Goal: Task Accomplishment & Management: Use online tool/utility

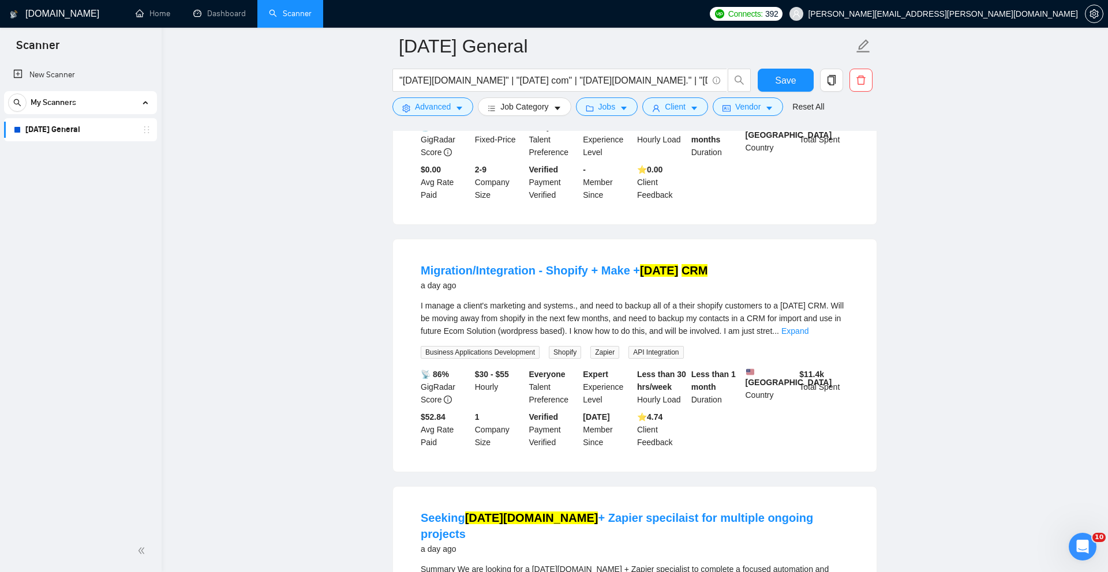
click at [46, 132] on link "[DATE] General" at bounding box center [80, 129] width 110 height 23
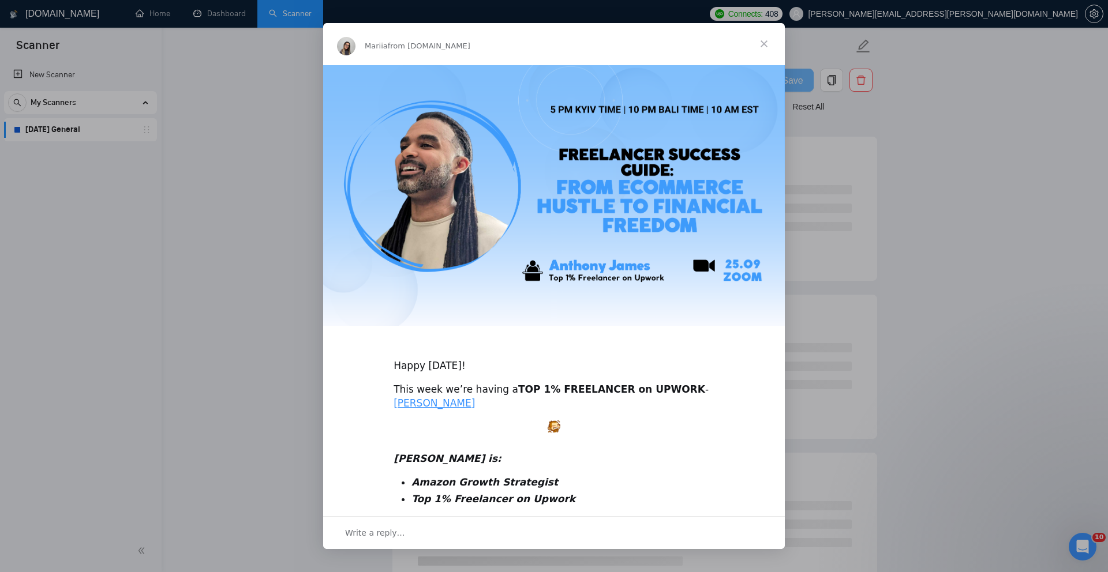
click at [763, 41] on span "Close" at bounding box center [764, 44] width 42 height 42
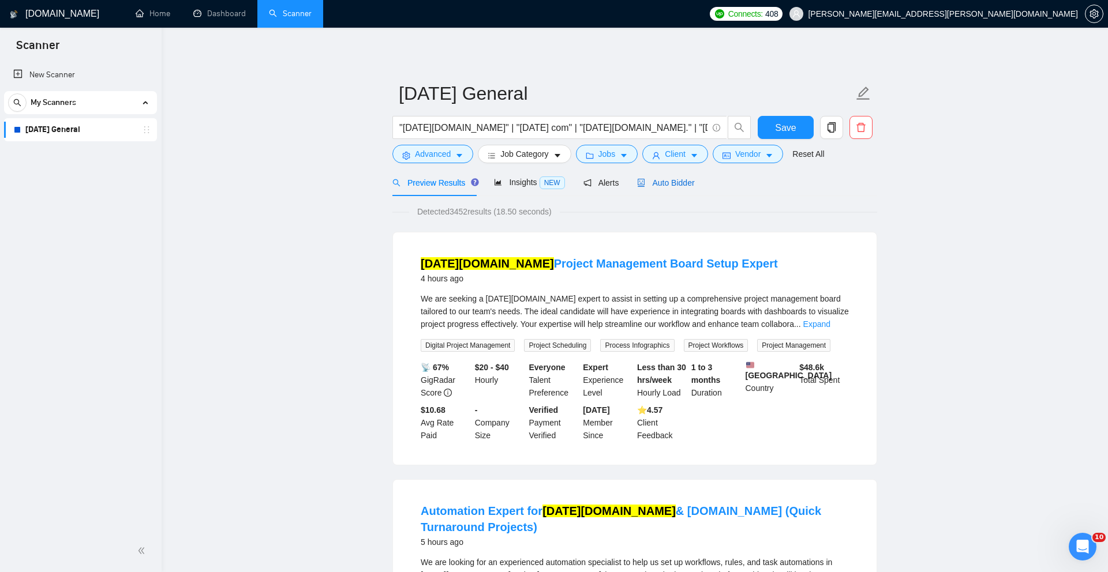
click at [673, 186] on span "Auto Bidder" at bounding box center [665, 182] width 57 height 9
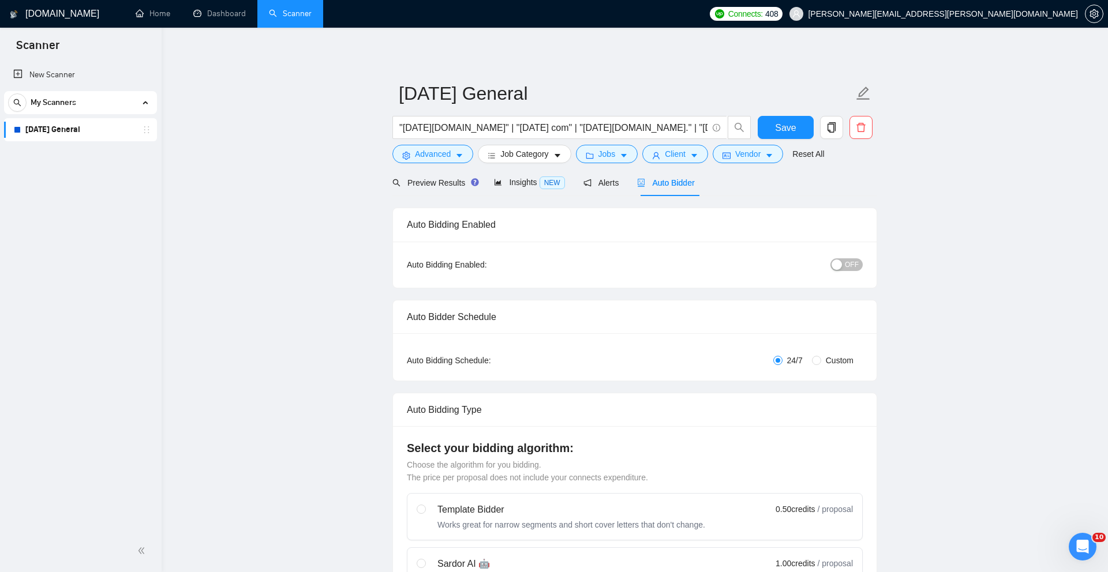
checkbox input "true"
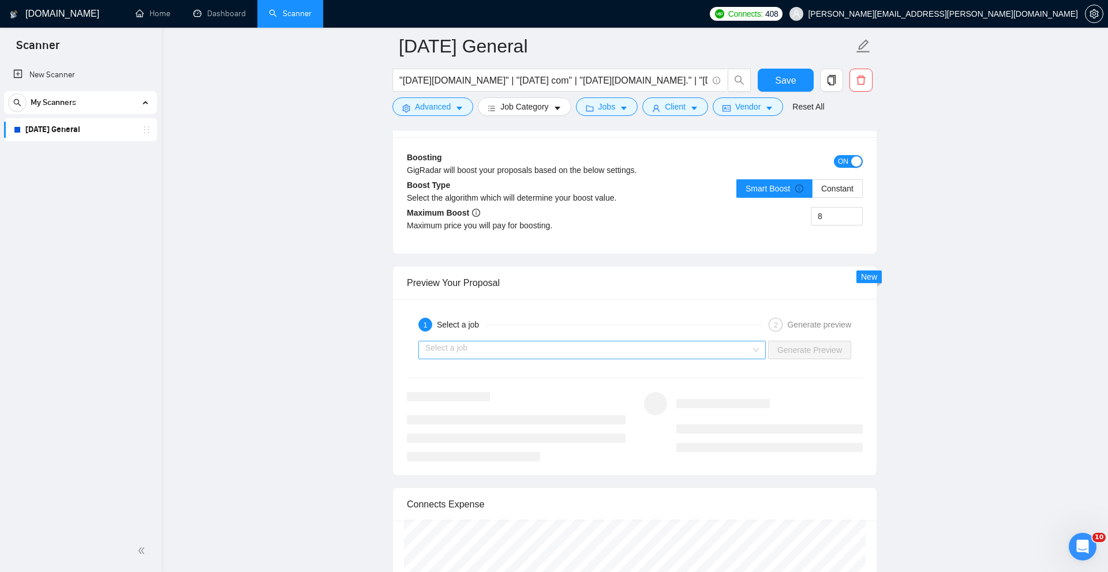
scroll to position [2080, 0]
click at [533, 358] on input "search" at bounding box center [587, 349] width 325 height 17
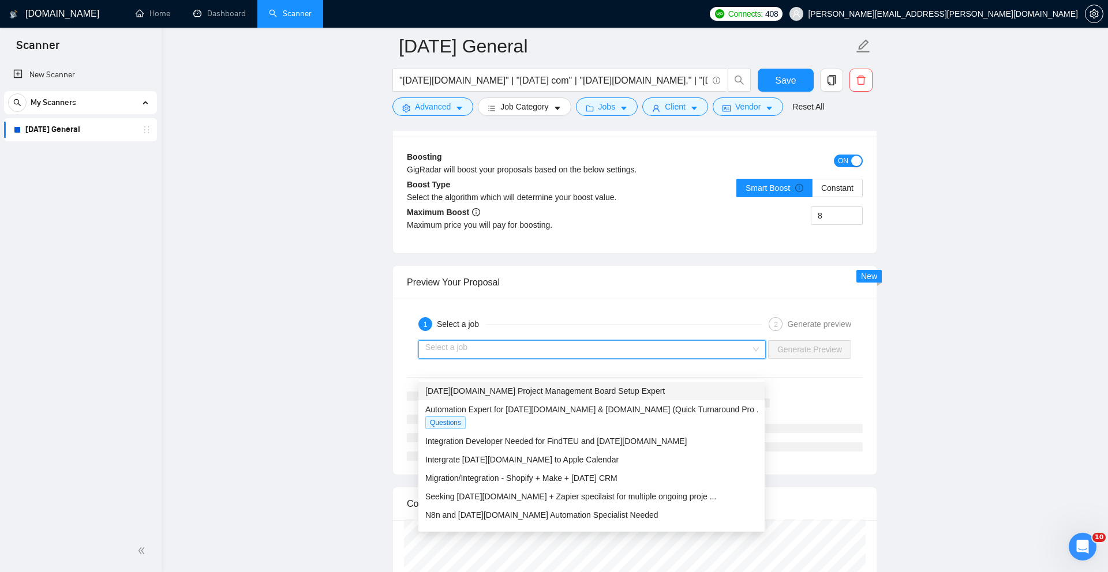
click at [527, 388] on span "monday.com Project Management Board Setup Expert" at bounding box center [544, 391] width 239 height 9
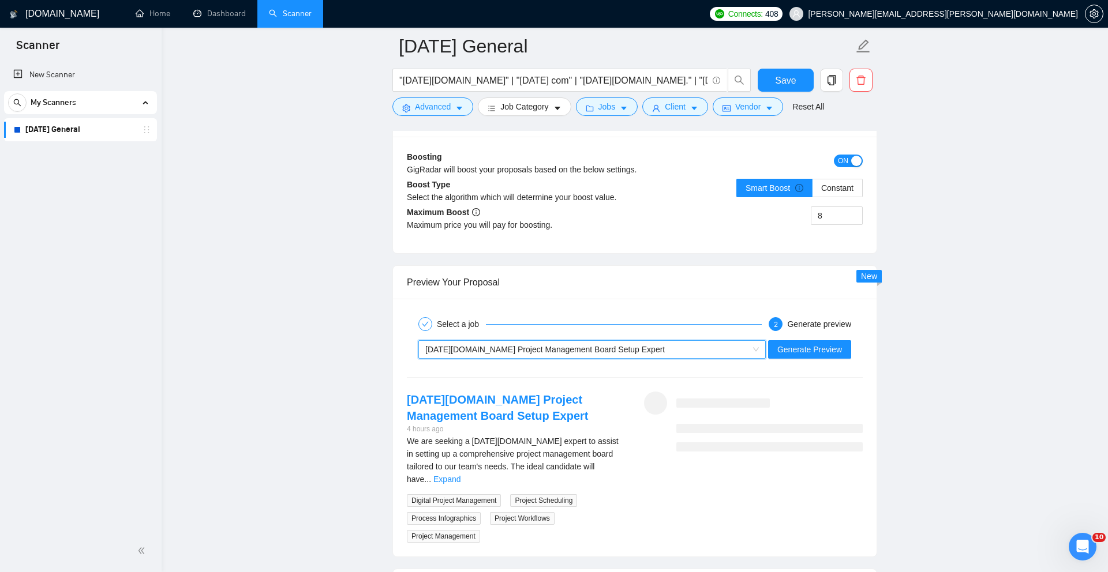
click at [714, 358] on div "monday.com Project Management Board Setup Expert" at bounding box center [586, 349] width 323 height 17
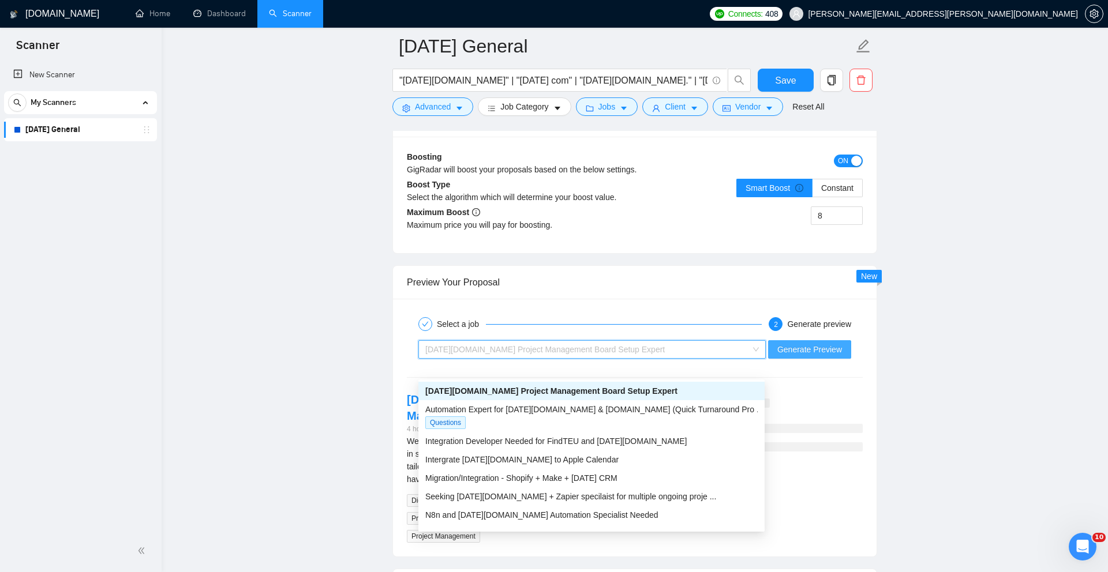
click at [807, 356] on span "Generate Preview" at bounding box center [809, 349] width 65 height 13
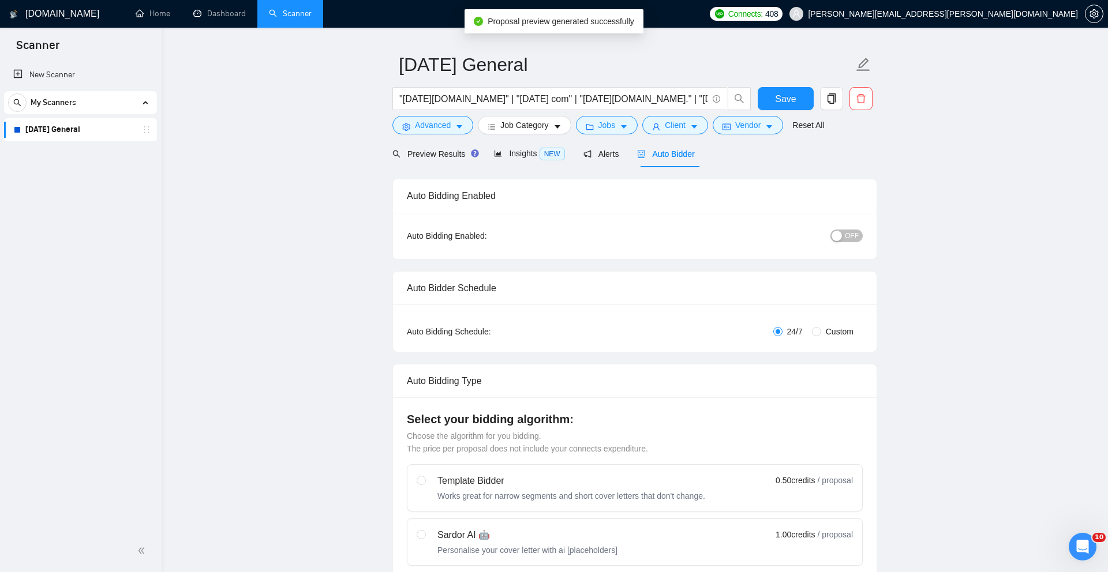
scroll to position [0, 0]
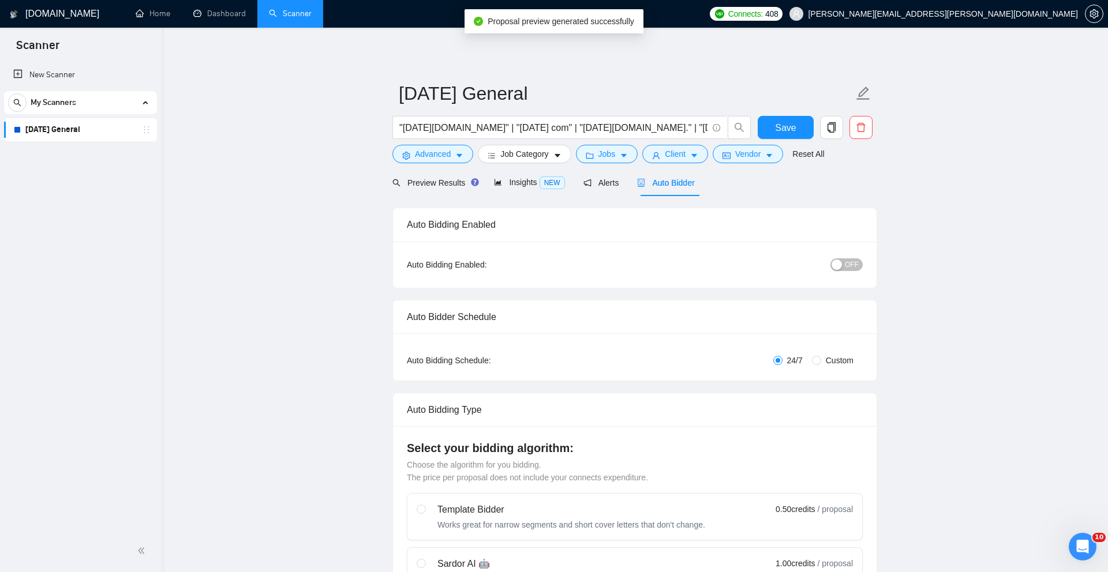
click at [847, 264] on span "OFF" at bounding box center [852, 265] width 14 height 13
click at [818, 362] on input "Custom" at bounding box center [816, 360] width 9 height 9
radio input "true"
radio input "false"
checkbox input "true"
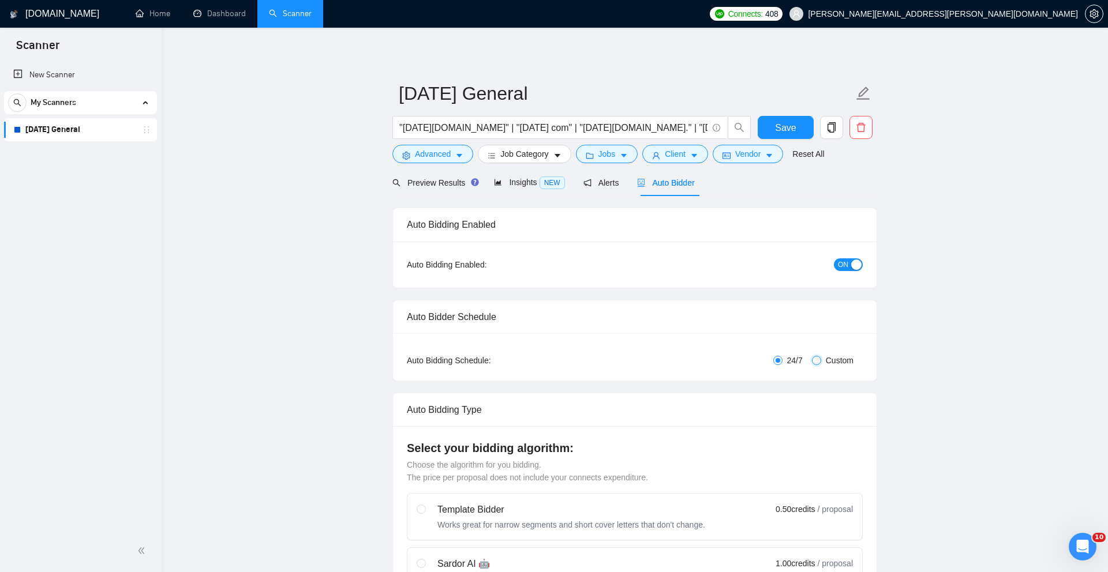
checkbox input "true"
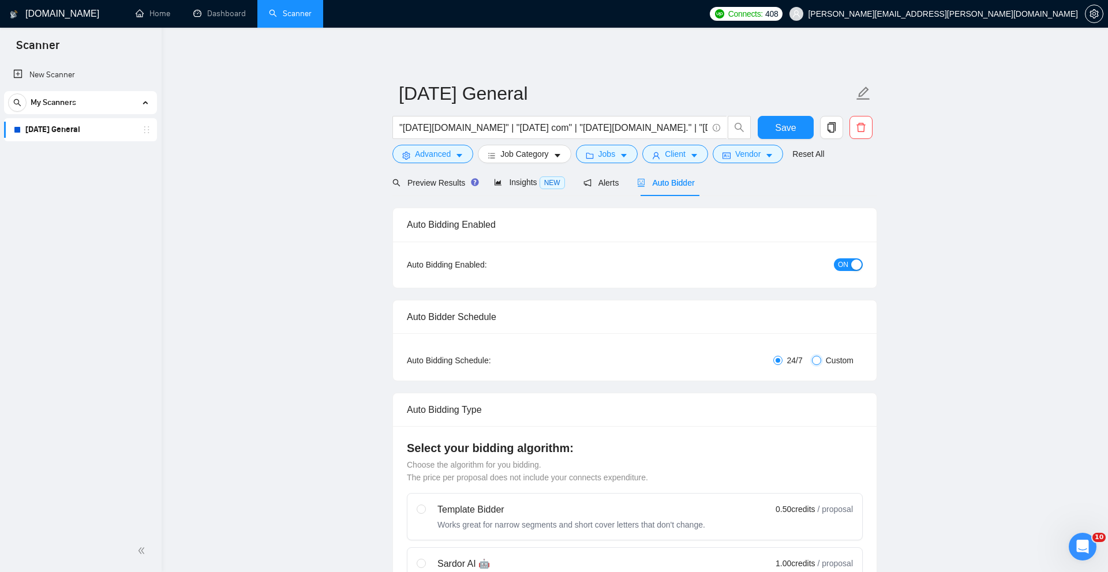
checkbox input "true"
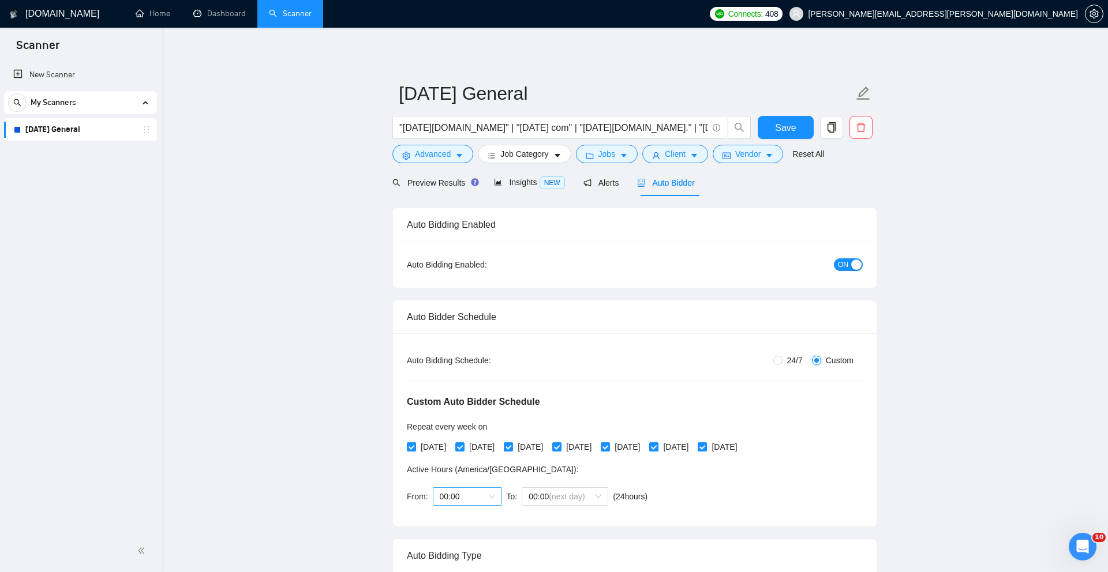
click at [493, 497] on span "00:00" at bounding box center [467, 496] width 55 height 17
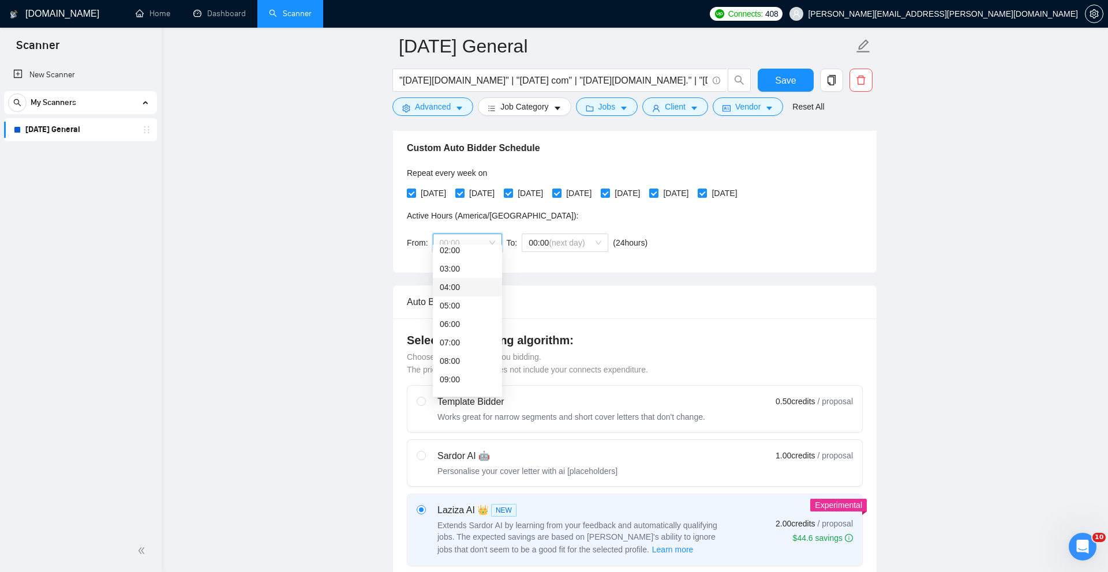
scroll to position [44, 0]
click at [467, 358] on div "08:00" at bounding box center [467, 360] width 55 height 13
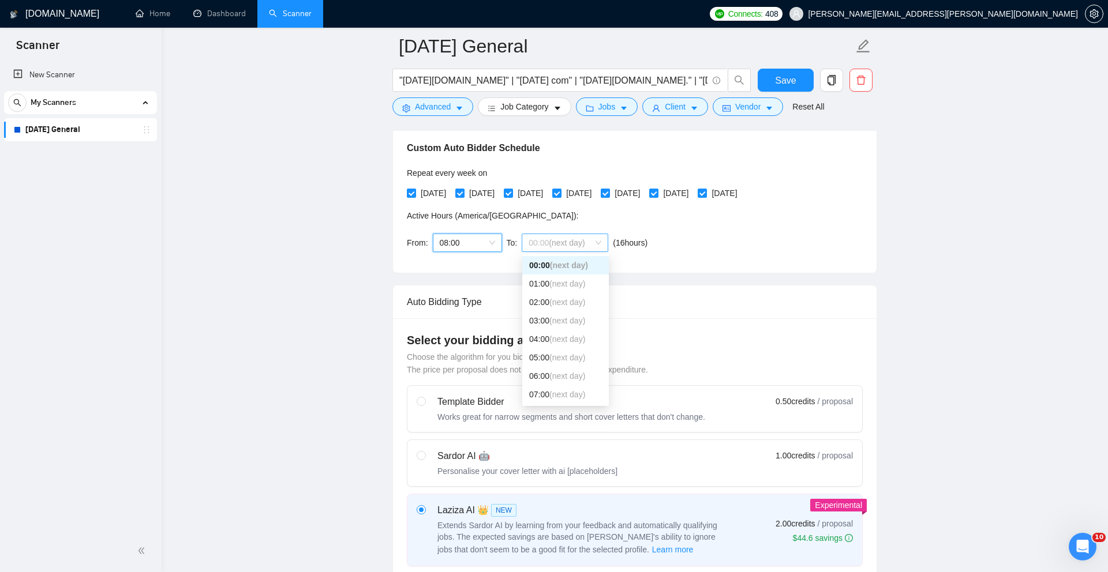
click at [573, 240] on span "(next day)" at bounding box center [567, 242] width 36 height 9
click at [563, 384] on div "09:00" at bounding box center [565, 386] width 73 height 13
click at [564, 245] on span "09:00" at bounding box center [565, 242] width 73 height 17
click at [551, 365] on span "(next day)" at bounding box center [567, 368] width 36 height 9
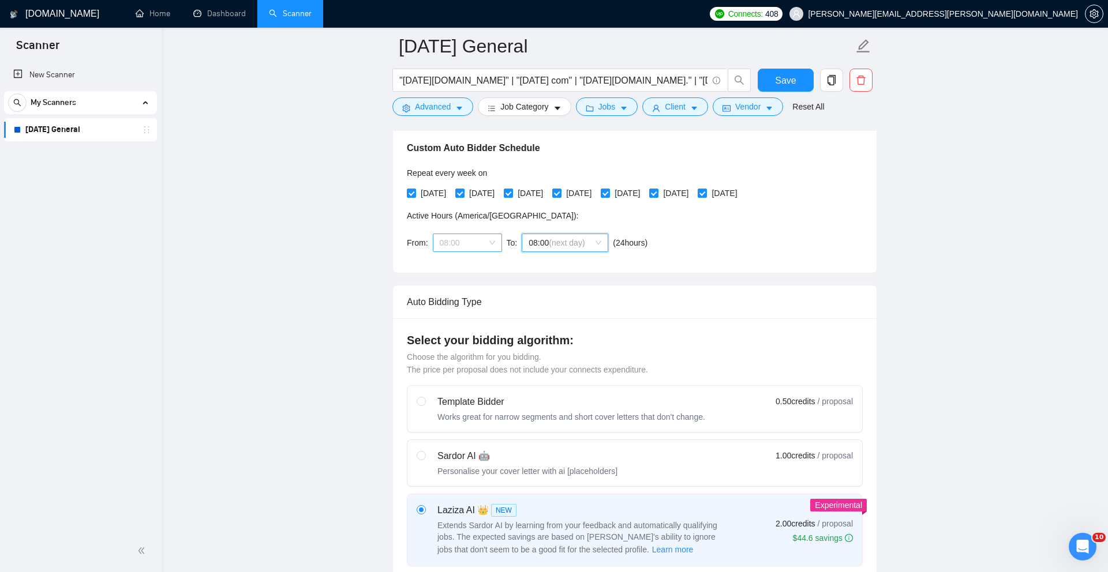
click at [495, 239] on div "08:00" at bounding box center [467, 243] width 69 height 18
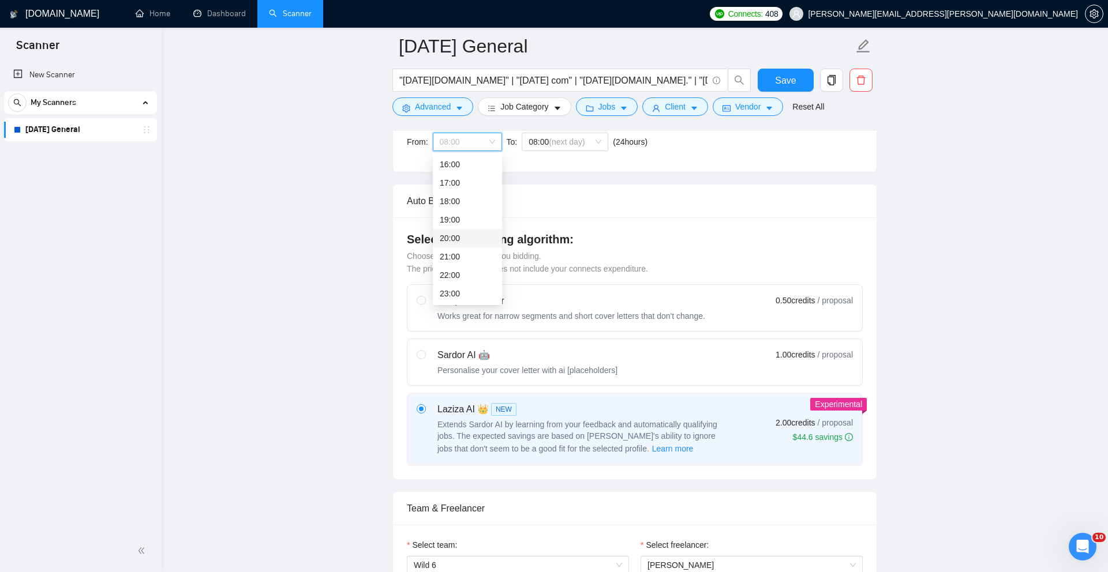
scroll to position [365, 0]
click at [480, 233] on div "20:00" at bounding box center [467, 237] width 55 height 13
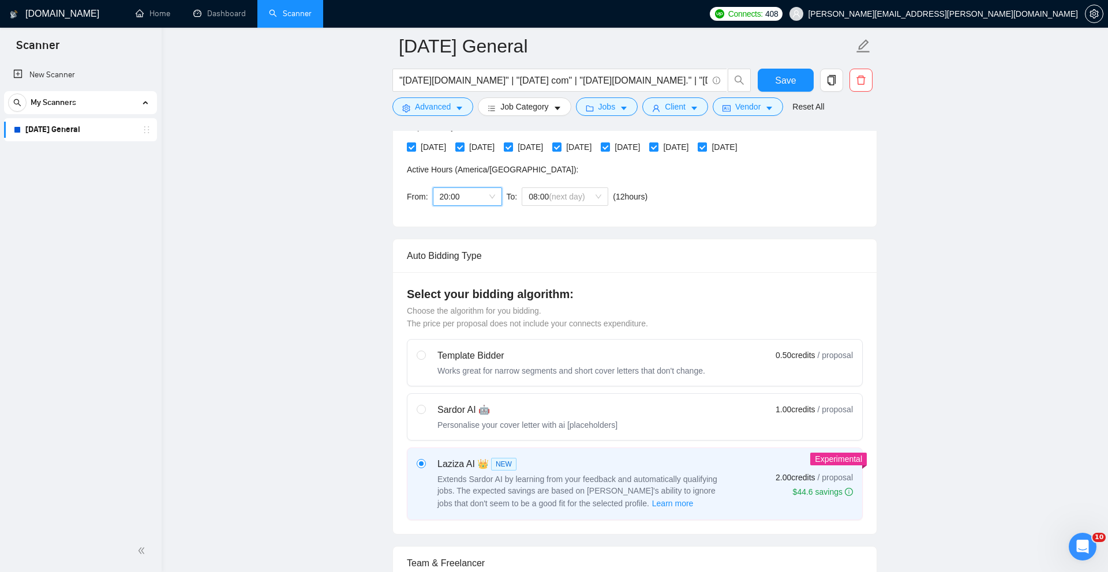
scroll to position [289, 0]
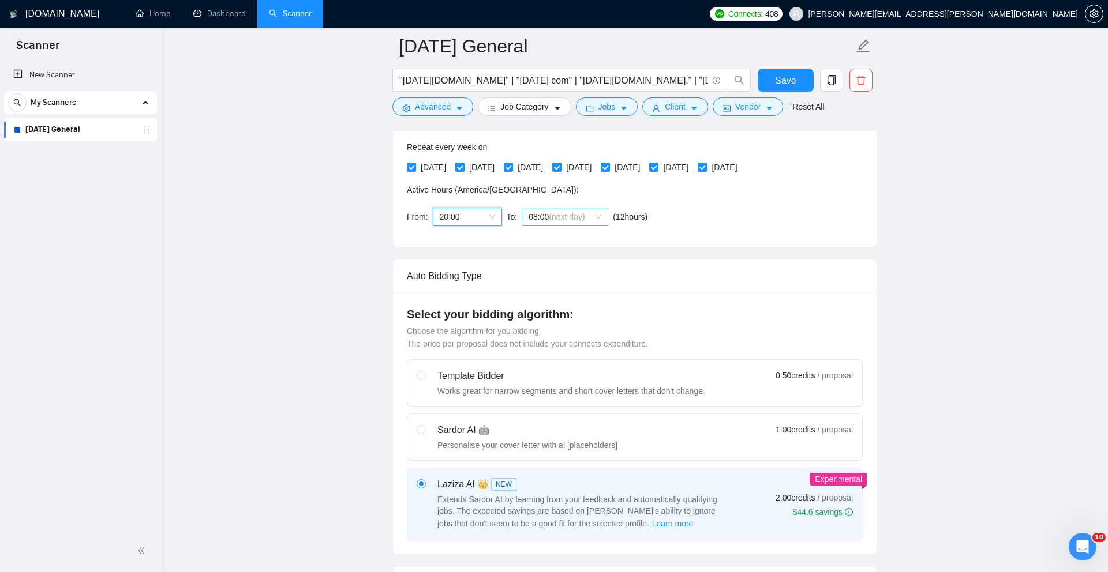
click at [585, 219] on span "(next day)" at bounding box center [567, 216] width 36 height 9
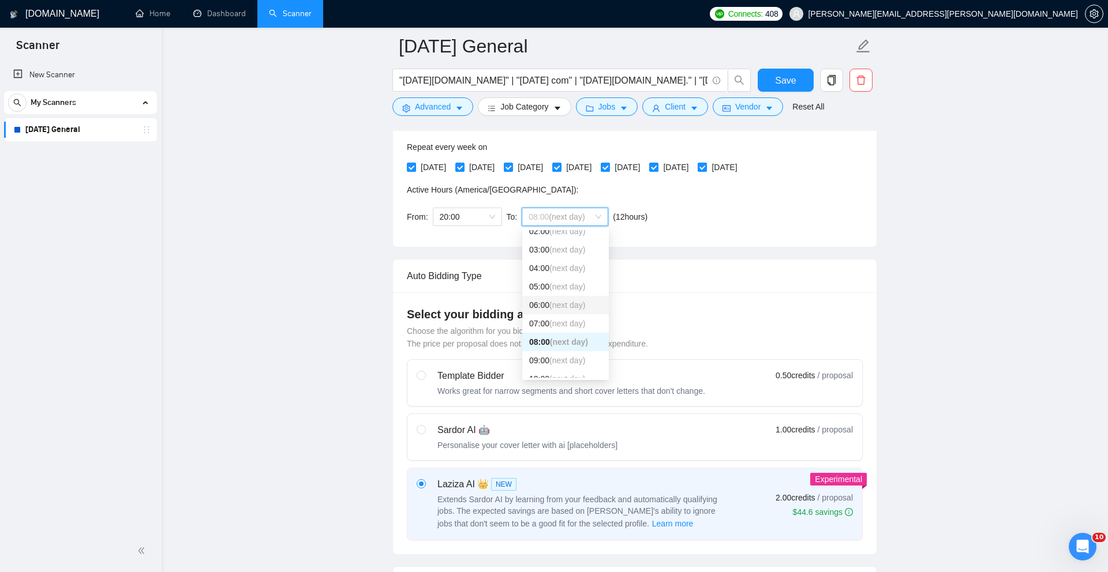
scroll to position [65, 0]
click at [565, 343] on span "(next day)" at bounding box center [567, 340] width 36 height 9
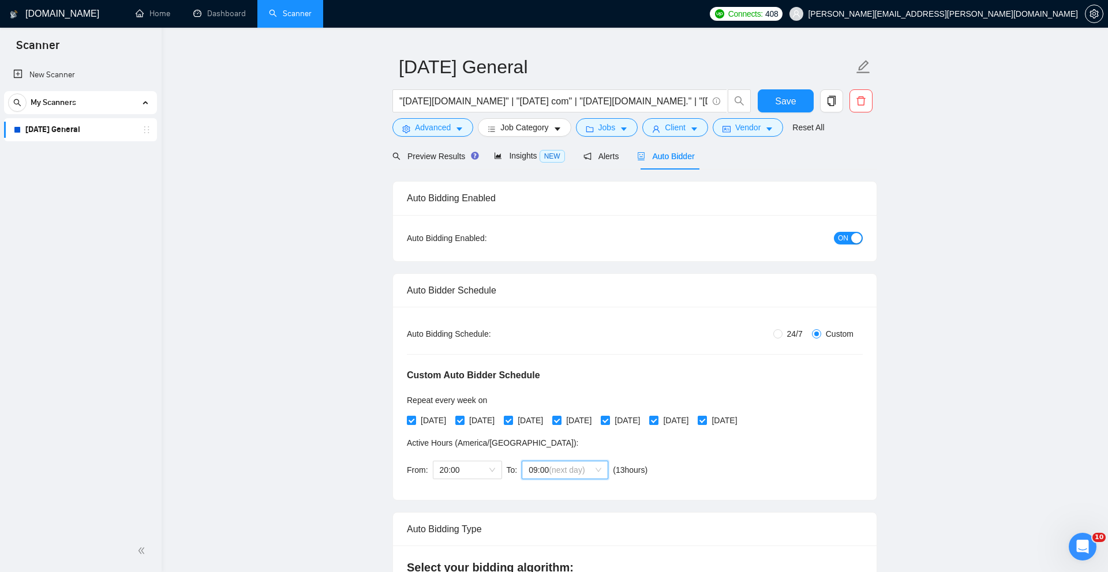
scroll to position [0, 0]
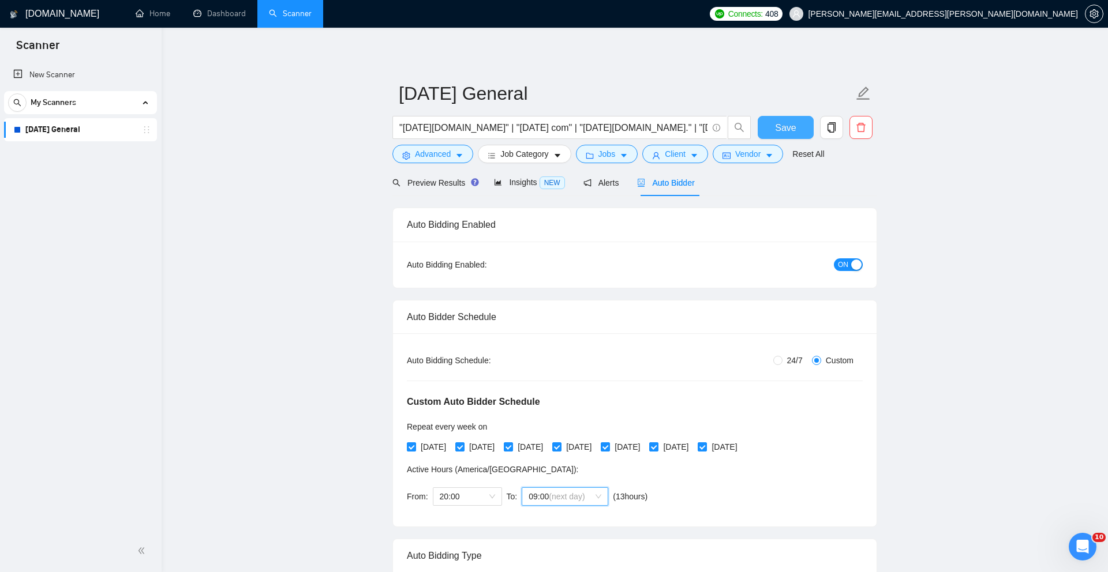
click at [774, 136] on button "Save" at bounding box center [786, 127] width 56 height 23
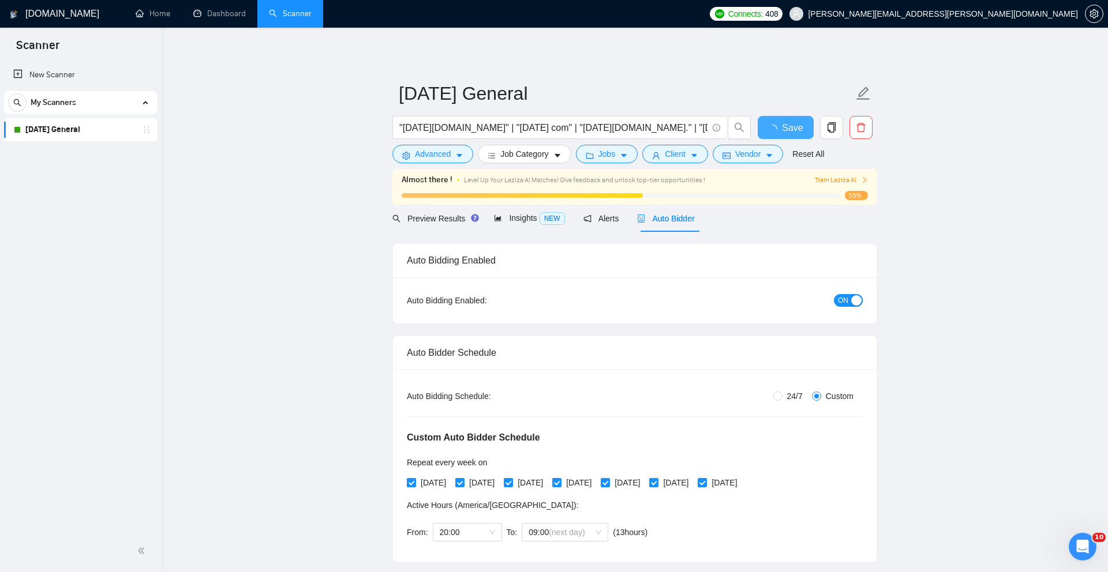
checkbox input "true"
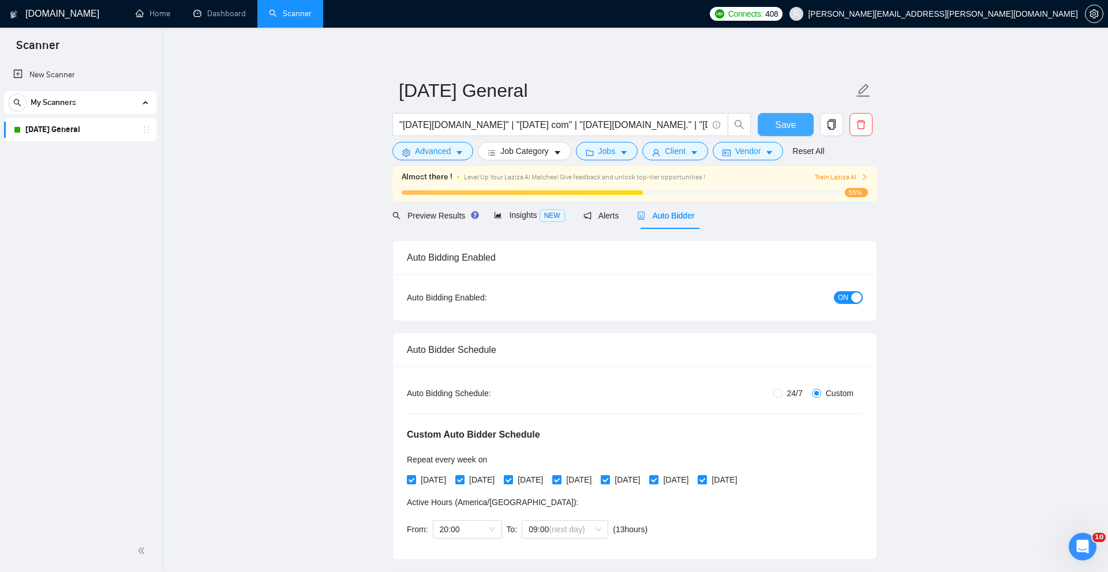
click at [784, 123] on span "Save" at bounding box center [785, 125] width 21 height 14
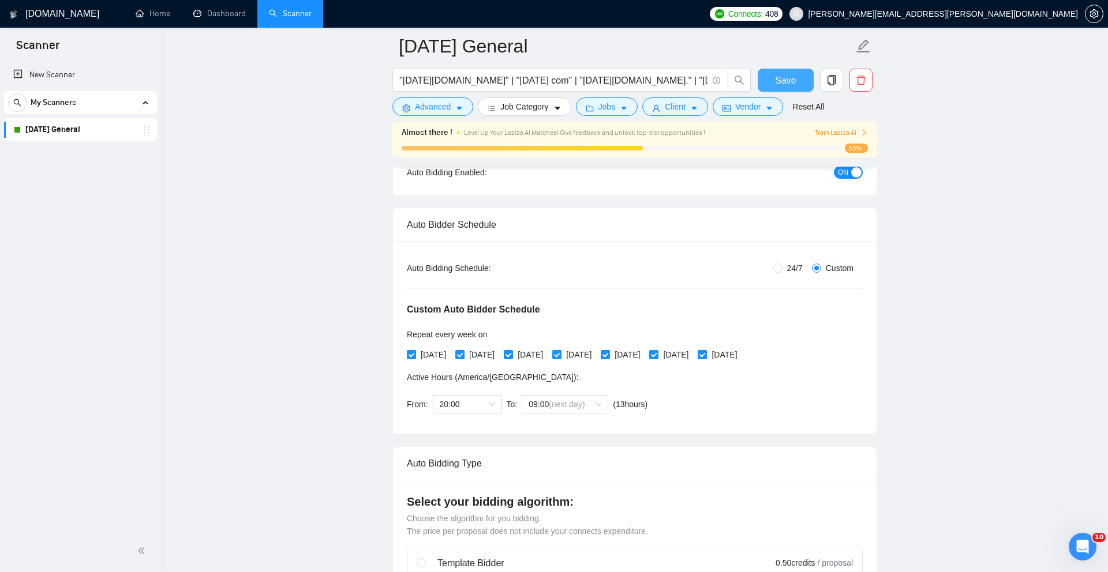
scroll to position [0, 0]
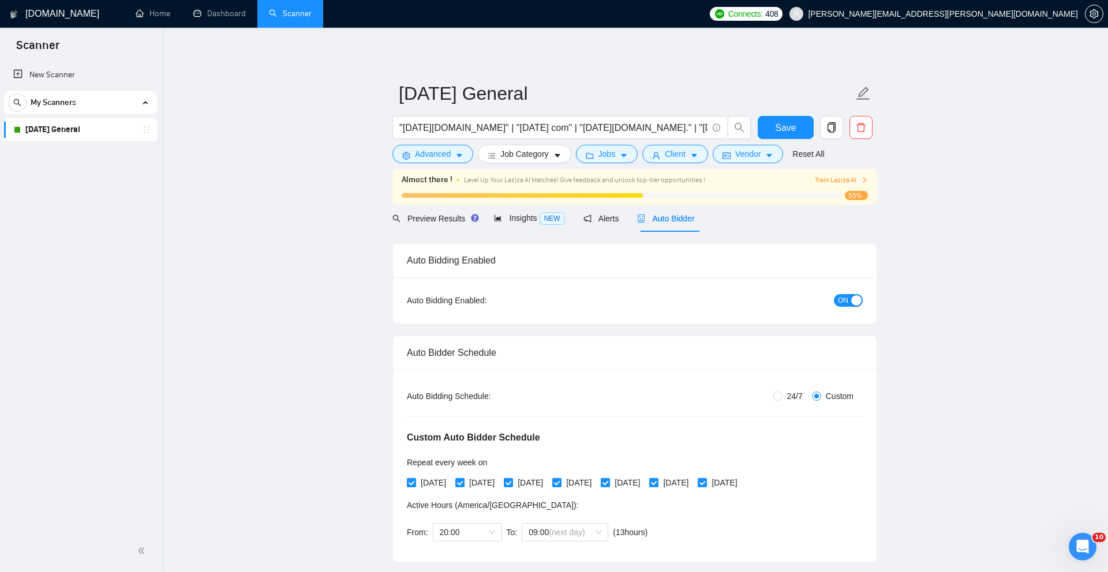
click at [836, 179] on span "Train Laziza AI" at bounding box center [841, 180] width 53 height 11
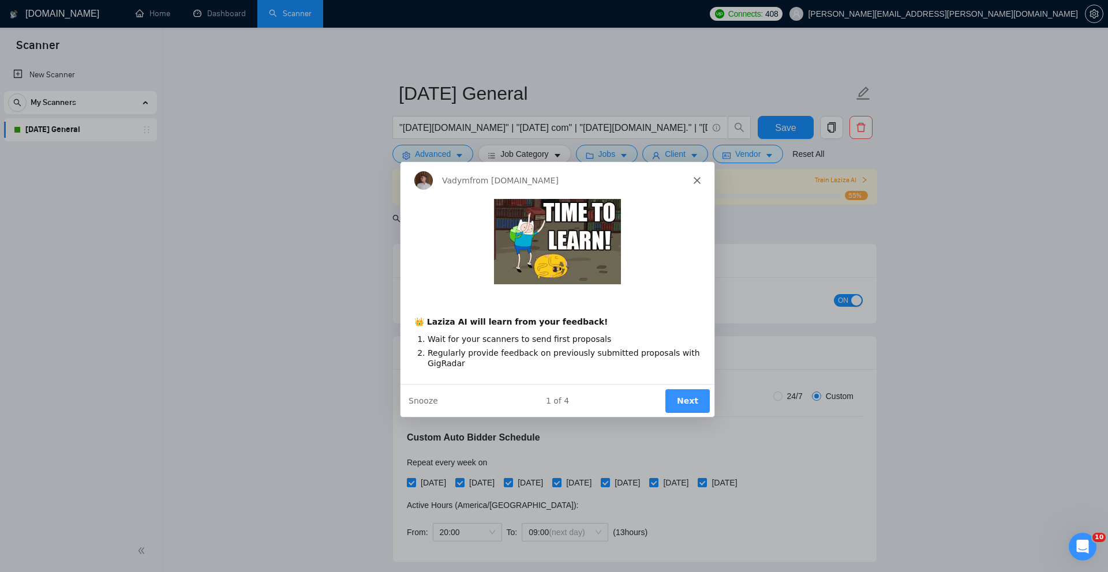
click at [698, 182] on icon "Close" at bounding box center [696, 179] width 7 height 7
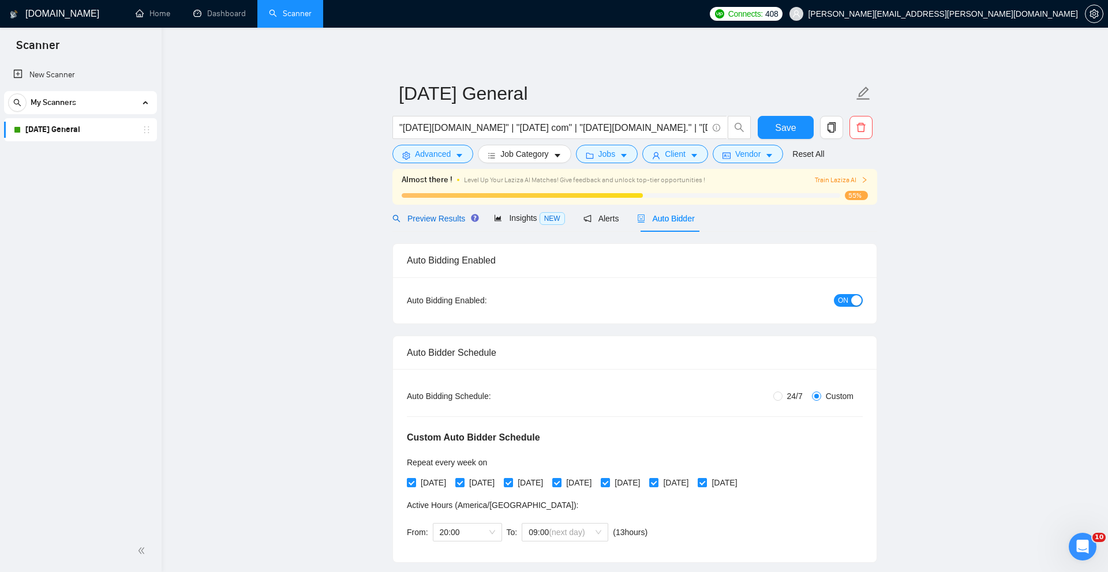
click at [441, 215] on span "Preview Results" at bounding box center [433, 218] width 83 height 9
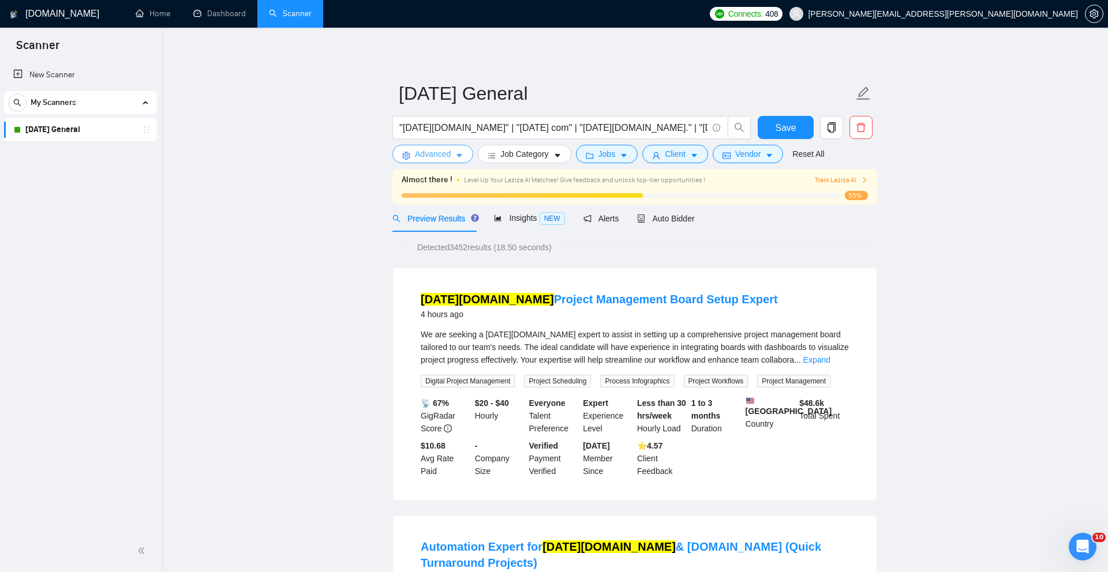
click at [436, 155] on span "Advanced" at bounding box center [433, 154] width 36 height 13
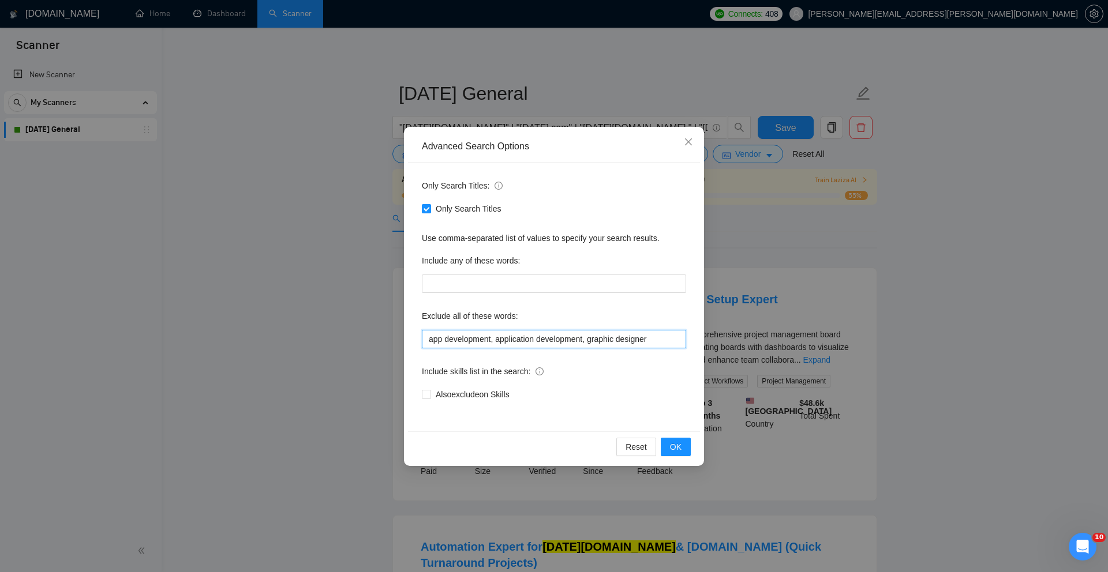
click at [673, 344] on input "app development, application development, graphic designer" at bounding box center [554, 339] width 264 height 18
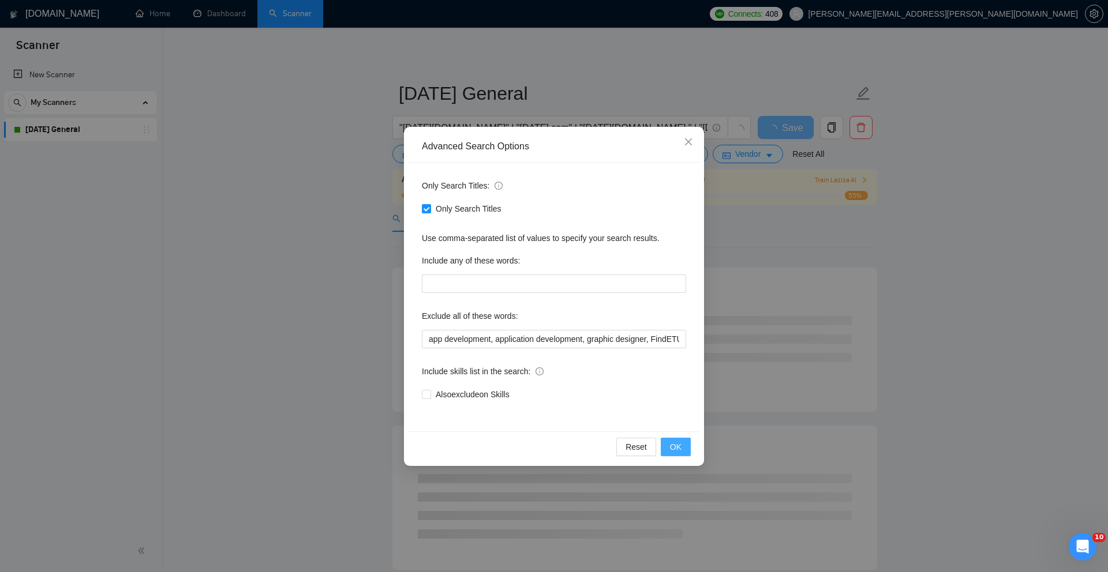
click at [678, 442] on span "OK" at bounding box center [676, 447] width 12 height 13
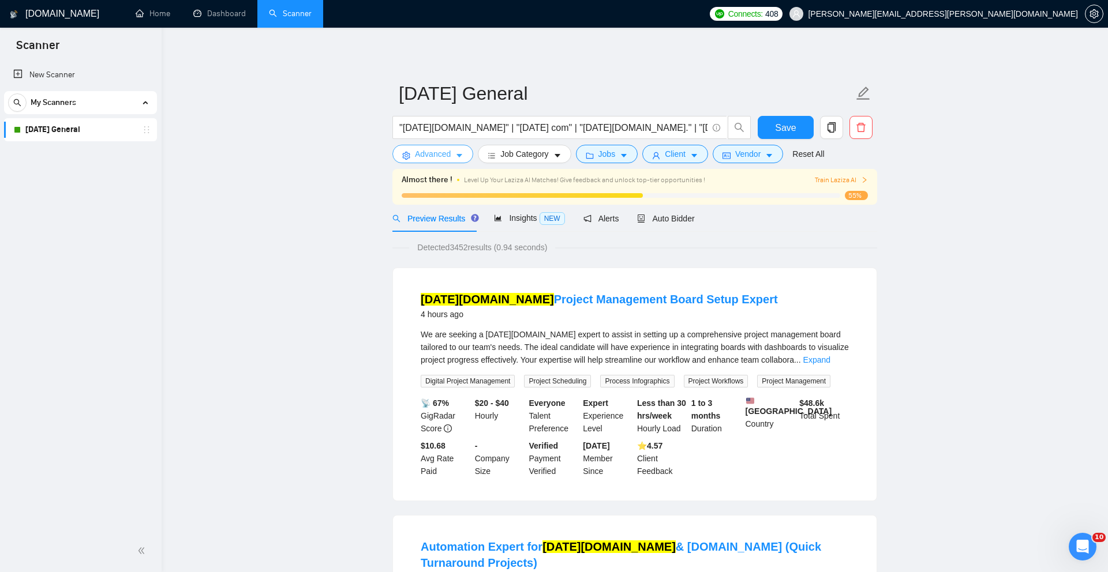
click at [440, 155] on span "Advanced" at bounding box center [433, 154] width 36 height 13
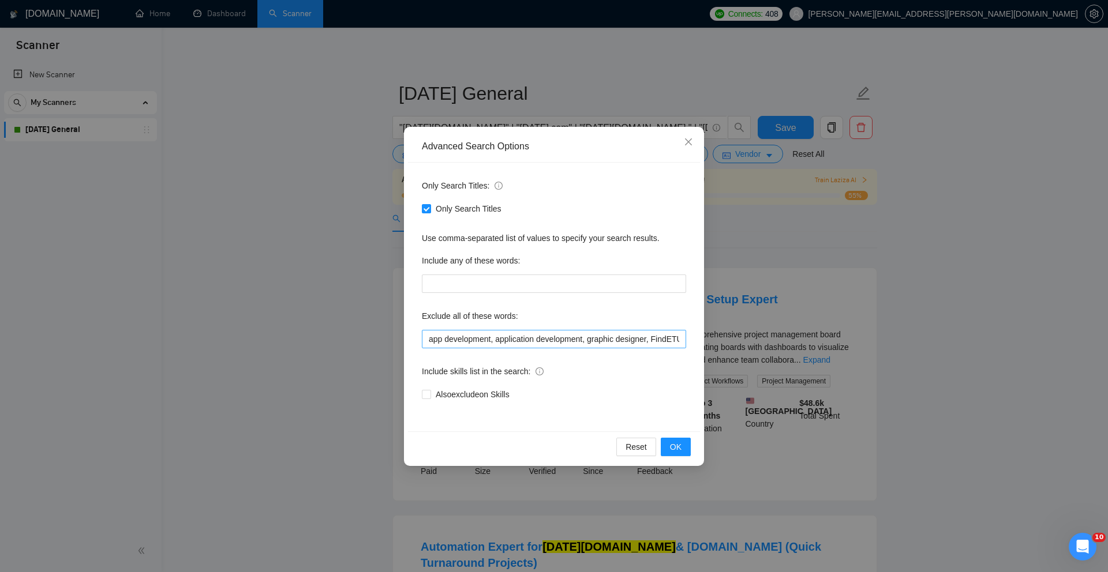
scroll to position [0, 13]
drag, startPoint x: 672, startPoint y: 338, endPoint x: 665, endPoint y: 349, distance: 12.8
click at [672, 338] on input "app development, application development, graphic designer, FindETU" at bounding box center [554, 339] width 264 height 18
type input "app development, application development, graphic designer, FindTEU"
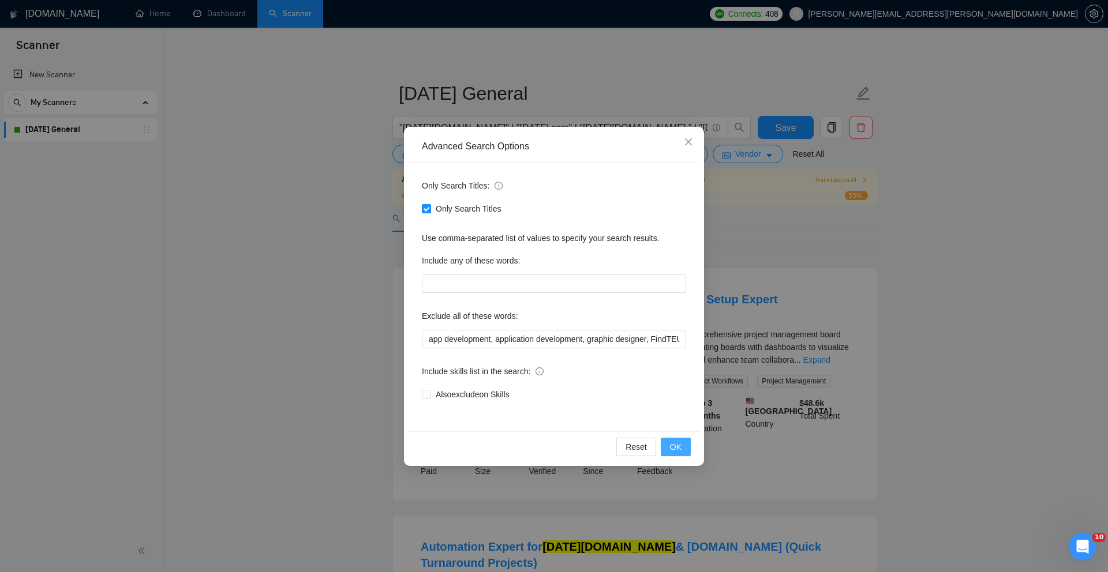
click at [675, 450] on span "OK" at bounding box center [676, 447] width 12 height 13
